Goal: Navigation & Orientation: Find specific page/section

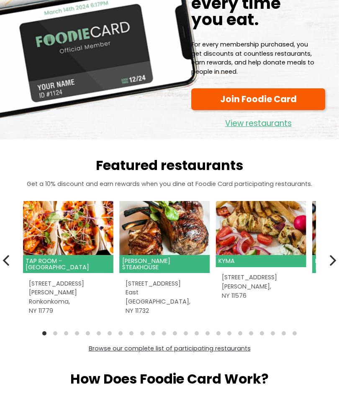
scroll to position [77, 0]
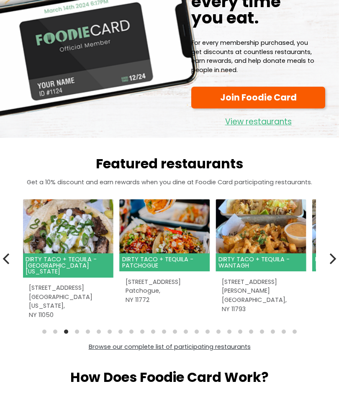
click at [328, 260] on icon "Next" at bounding box center [332, 258] width 11 height 11
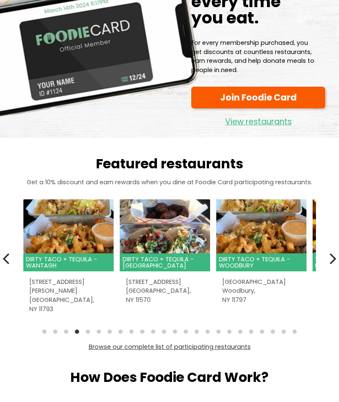
click at [329, 261] on button "Next" at bounding box center [332, 258] width 18 height 18
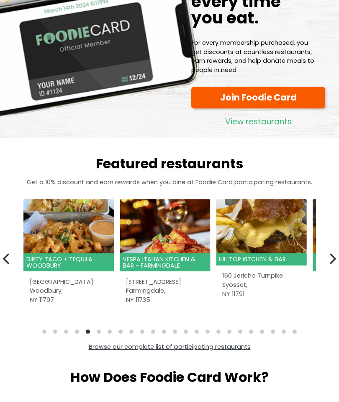
click at [327, 259] on icon "Next" at bounding box center [332, 258] width 11 height 11
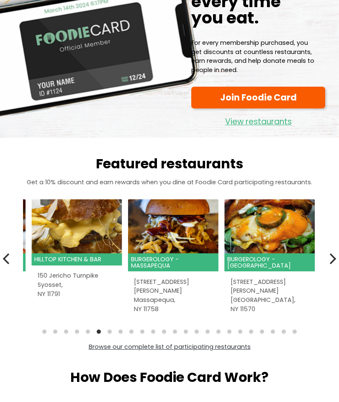
click at [324, 260] on button "Next" at bounding box center [332, 258] width 18 height 18
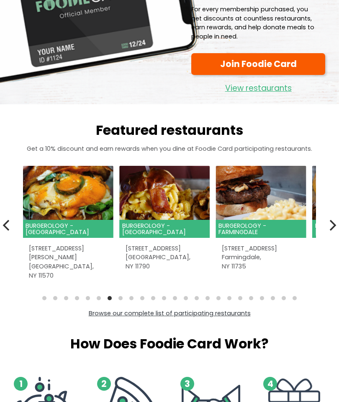
click at [328, 223] on icon "Next" at bounding box center [332, 225] width 11 height 11
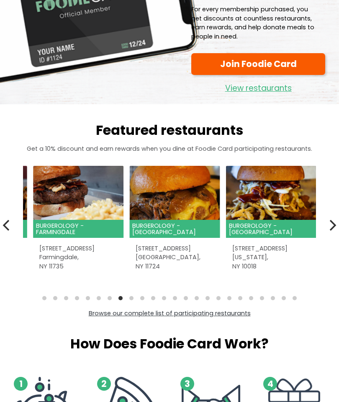
click at [332, 225] on icon "Next" at bounding box center [333, 225] width 7 height 11
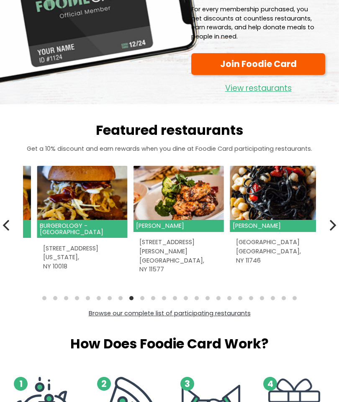
click at [330, 224] on icon "Next" at bounding box center [332, 225] width 11 height 11
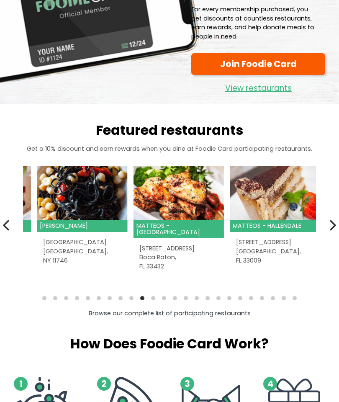
click at [330, 224] on icon "Next" at bounding box center [332, 225] width 11 height 11
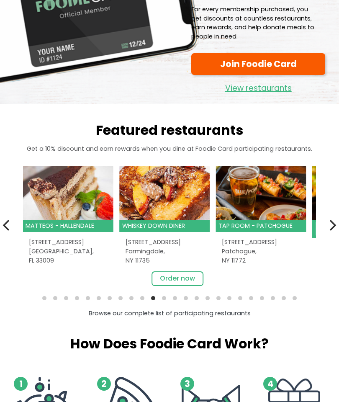
click at [330, 221] on icon "Next" at bounding box center [332, 225] width 11 height 11
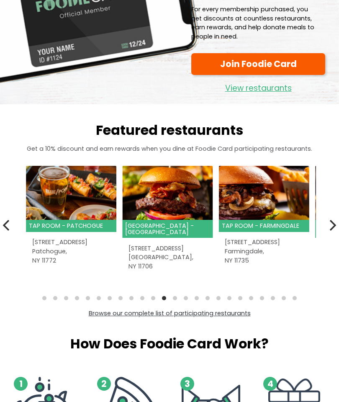
click at [330, 221] on icon "Next" at bounding box center [332, 225] width 11 height 11
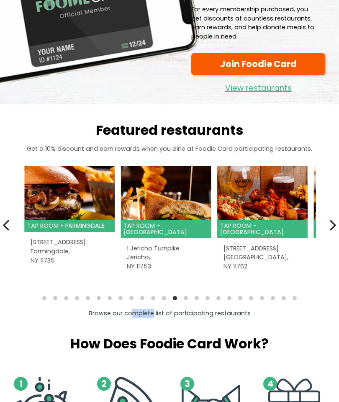
click at [329, 222] on icon "Next" at bounding box center [332, 225] width 11 height 11
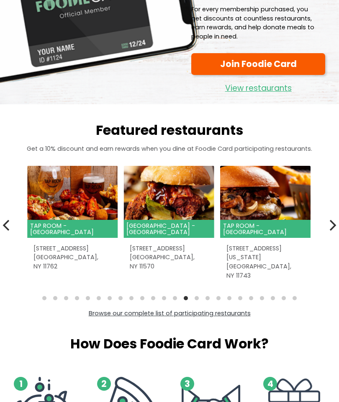
click at [328, 224] on icon "Next" at bounding box center [332, 225] width 11 height 11
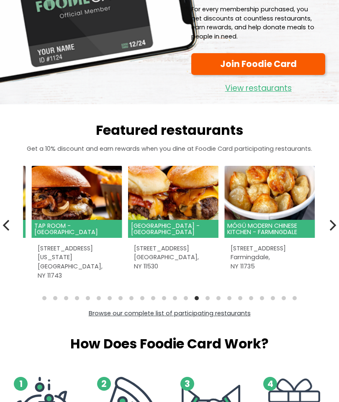
click at [327, 225] on icon "Next" at bounding box center [332, 225] width 11 height 11
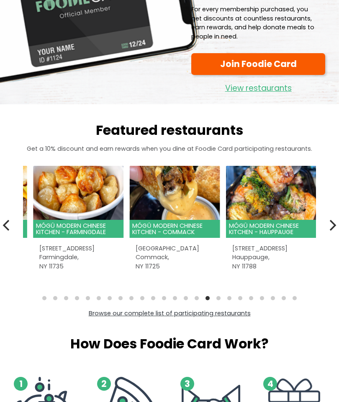
click at [328, 224] on icon "Next" at bounding box center [332, 225] width 11 height 11
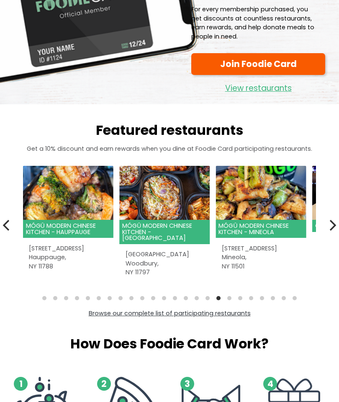
click at [328, 224] on icon "Next" at bounding box center [332, 225] width 11 height 11
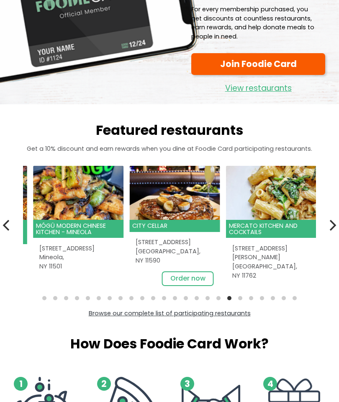
click at [328, 224] on icon "Next" at bounding box center [332, 225] width 11 height 11
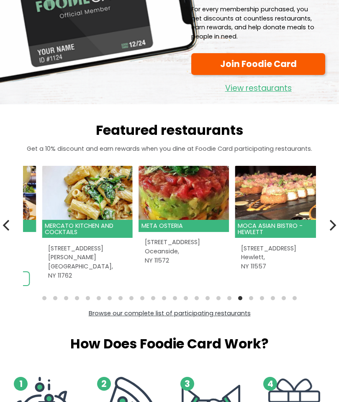
click at [327, 224] on icon "Next" at bounding box center [332, 225] width 11 height 11
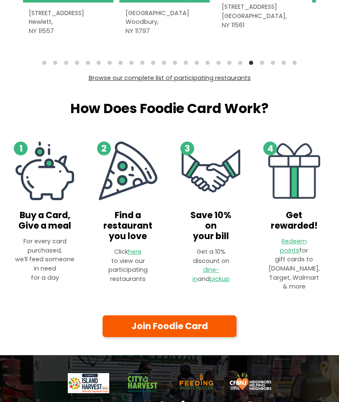
scroll to position [321, 0]
